Goal: Task Accomplishment & Management: Manage account settings

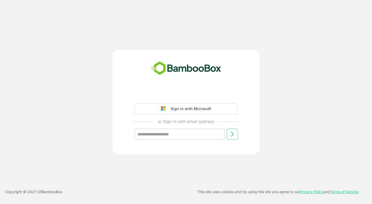
click at [183, 110] on div "Sign in with Microsoft" at bounding box center [189, 108] width 43 height 7
click at [176, 110] on div "Sign in with Microsoft" at bounding box center [189, 108] width 43 height 7
click at [208, 108] on div "Sign in with Microsoft" at bounding box center [189, 108] width 43 height 7
click at [193, 107] on div "Sign in with Microsoft" at bounding box center [189, 108] width 43 height 7
click at [199, 108] on div "Sign in with Microsoft" at bounding box center [189, 108] width 43 height 7
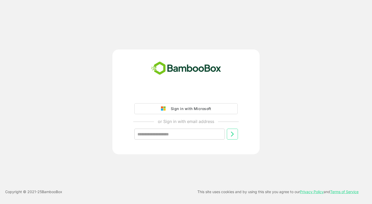
click at [199, 108] on div "Sign in with Microsoft" at bounding box center [189, 108] width 43 height 7
click at [189, 108] on div "Sign in with Microsoft" at bounding box center [189, 108] width 43 height 7
click at [172, 133] on input "text" at bounding box center [179, 133] width 90 height 11
click at [166, 106] on img at bounding box center [164, 108] width 7 height 5
click at [202, 109] on div "Sign in with Microsoft" at bounding box center [189, 108] width 43 height 7
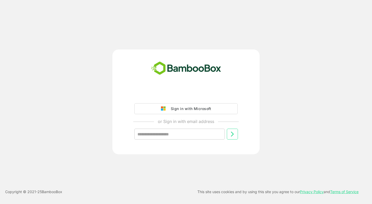
click at [195, 112] on button "Sign in with Microsoft" at bounding box center [185, 108] width 103 height 11
click at [169, 134] on input "text" at bounding box center [179, 133] width 90 height 11
click at [236, 133] on button at bounding box center [232, 133] width 11 height 11
click at [168, 111] on img at bounding box center [164, 108] width 7 height 5
click at [185, 106] on div "Sign in with Microsoft" at bounding box center [189, 108] width 43 height 7
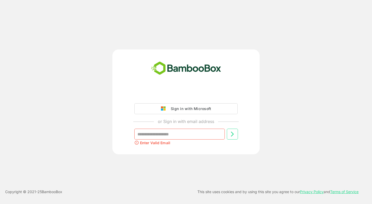
click at [185, 106] on div "Sign in with Microsoft" at bounding box center [189, 108] width 43 height 7
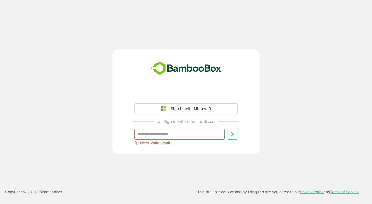
click at [185, 106] on div "Sign in with Microsoft" at bounding box center [189, 108] width 43 height 7
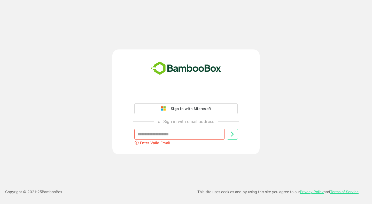
click at [185, 106] on div "Sign in with Microsoft" at bounding box center [189, 108] width 43 height 7
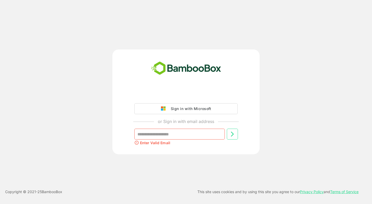
click at [185, 106] on div "Sign in with Microsoft" at bounding box center [189, 108] width 43 height 7
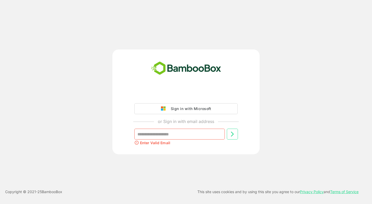
click at [182, 105] on div "Sign in with Microsoft" at bounding box center [189, 108] width 43 height 7
